Goal: Task Accomplishment & Management: Use online tool/utility

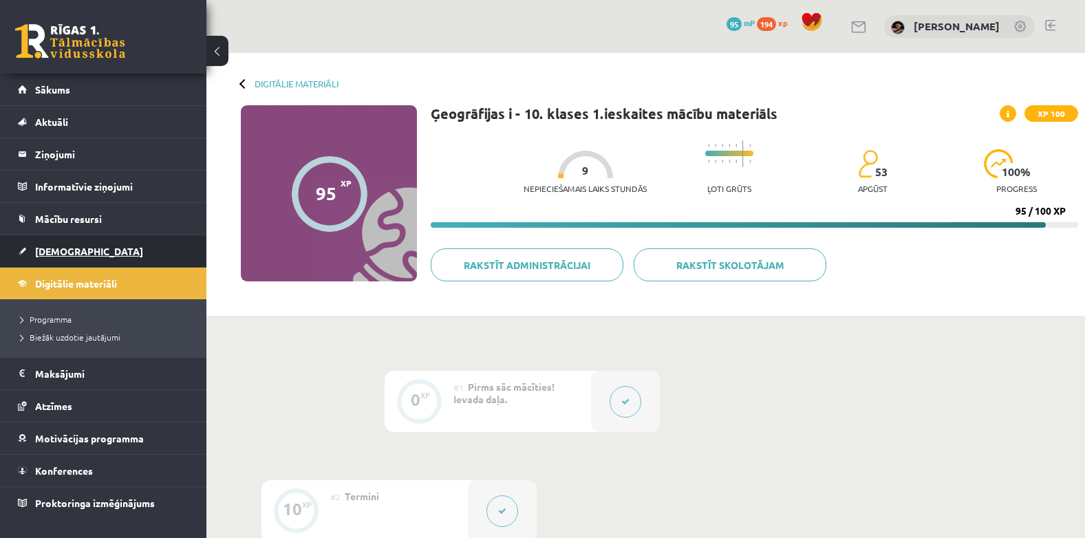
click at [64, 252] on span "[DEMOGRAPHIC_DATA]" at bounding box center [89, 251] width 108 height 12
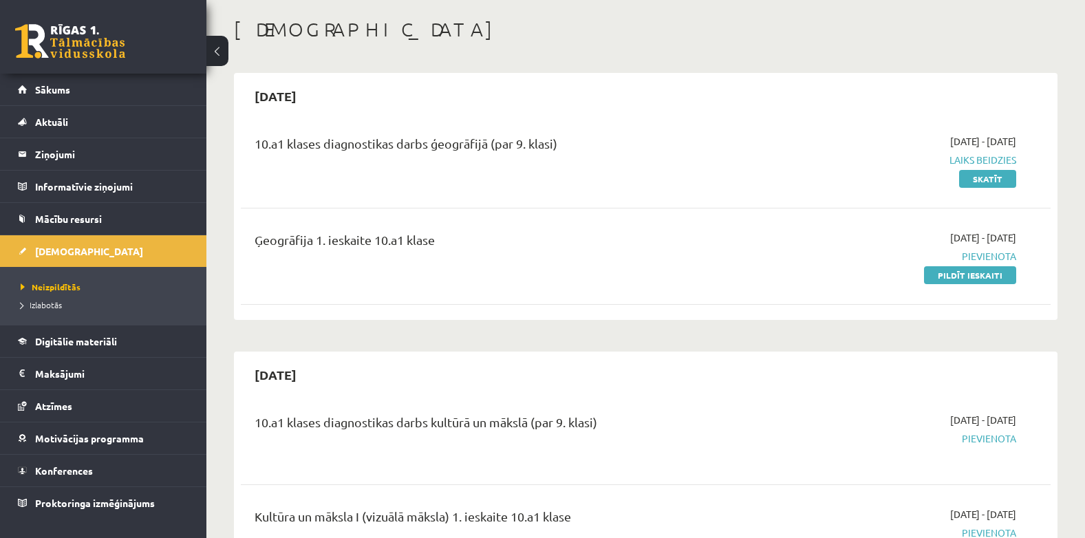
scroll to position [80, 0]
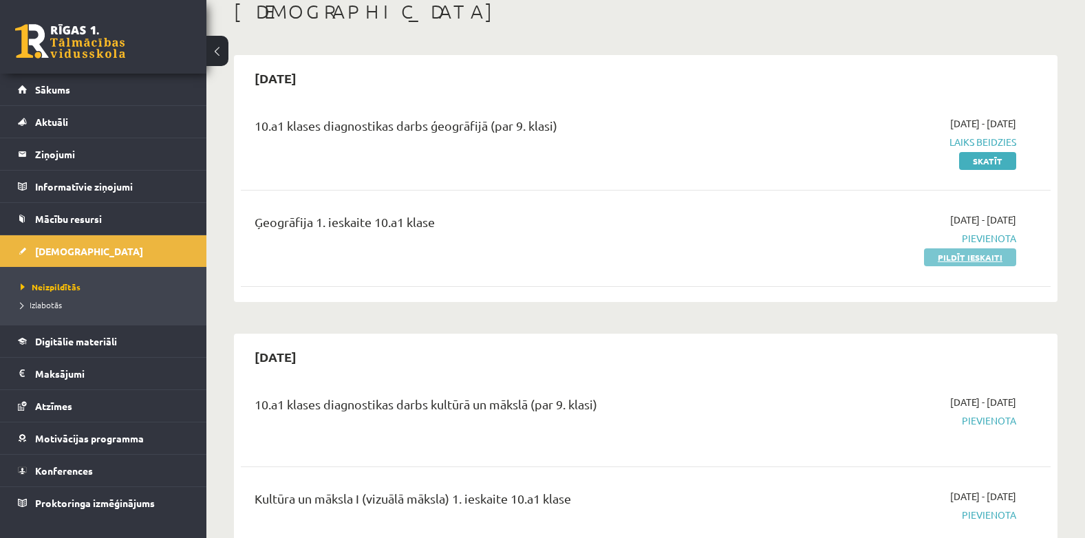
click at [999, 260] on link "Pildīt ieskaiti" at bounding box center [970, 257] width 92 height 18
